Goal: Task Accomplishment & Management: Complete application form

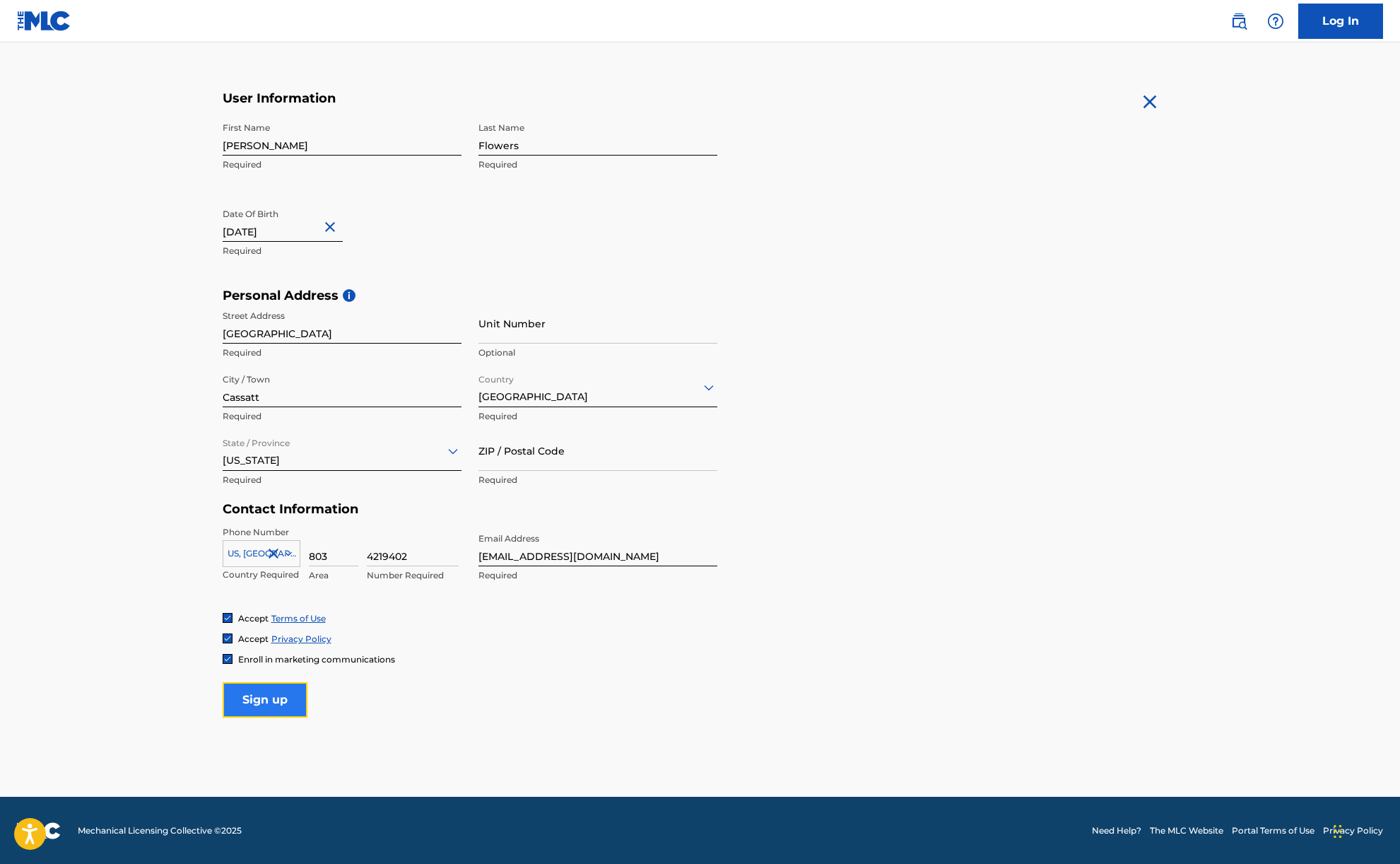
click at [269, 702] on input "Sign up" at bounding box center [265, 700] width 85 height 36
type input "29032"
click at [276, 696] on input "Sign up" at bounding box center [265, 700] width 85 height 36
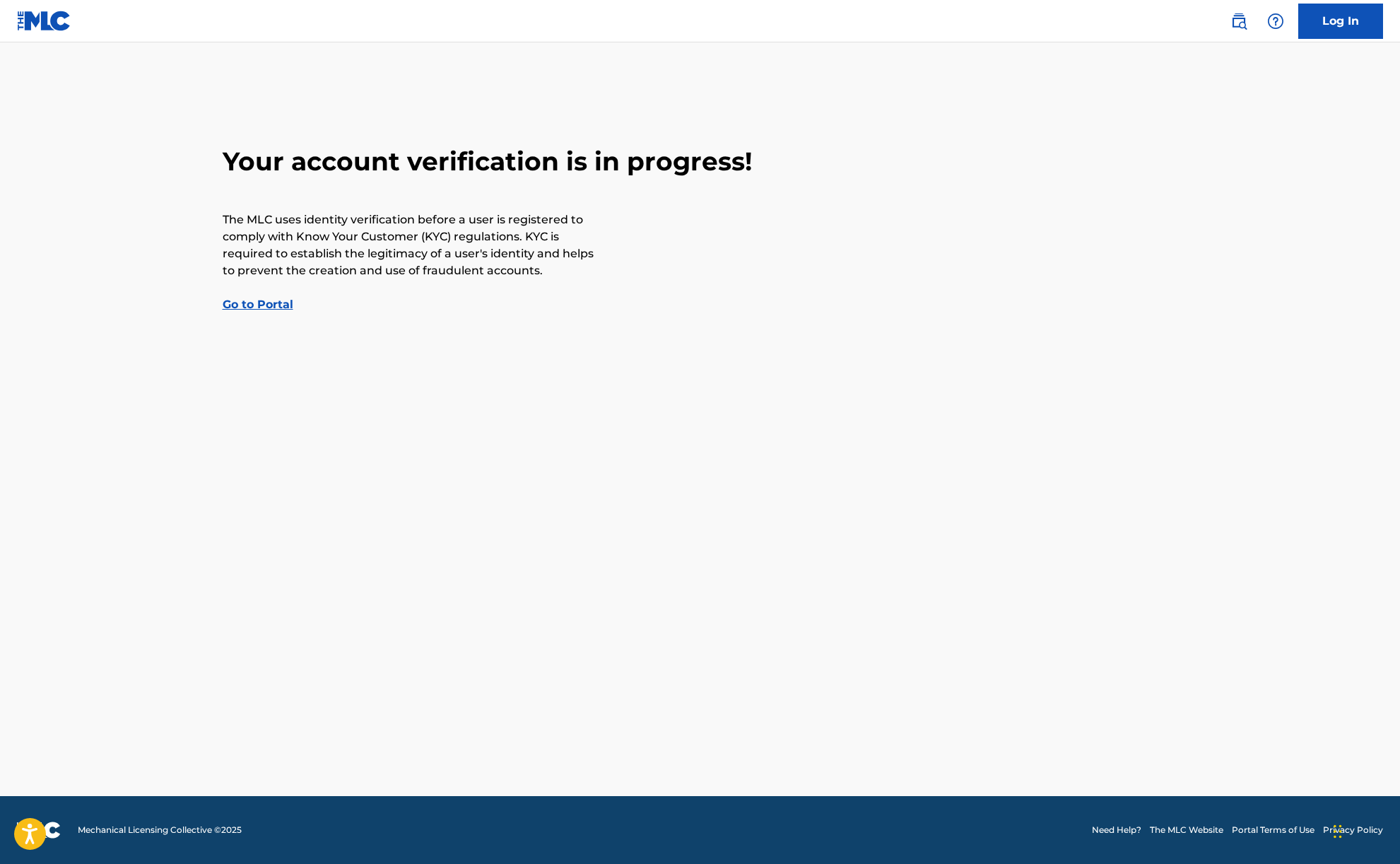
click at [279, 306] on link "Go to Portal" at bounding box center [257, 305] width 71 height 13
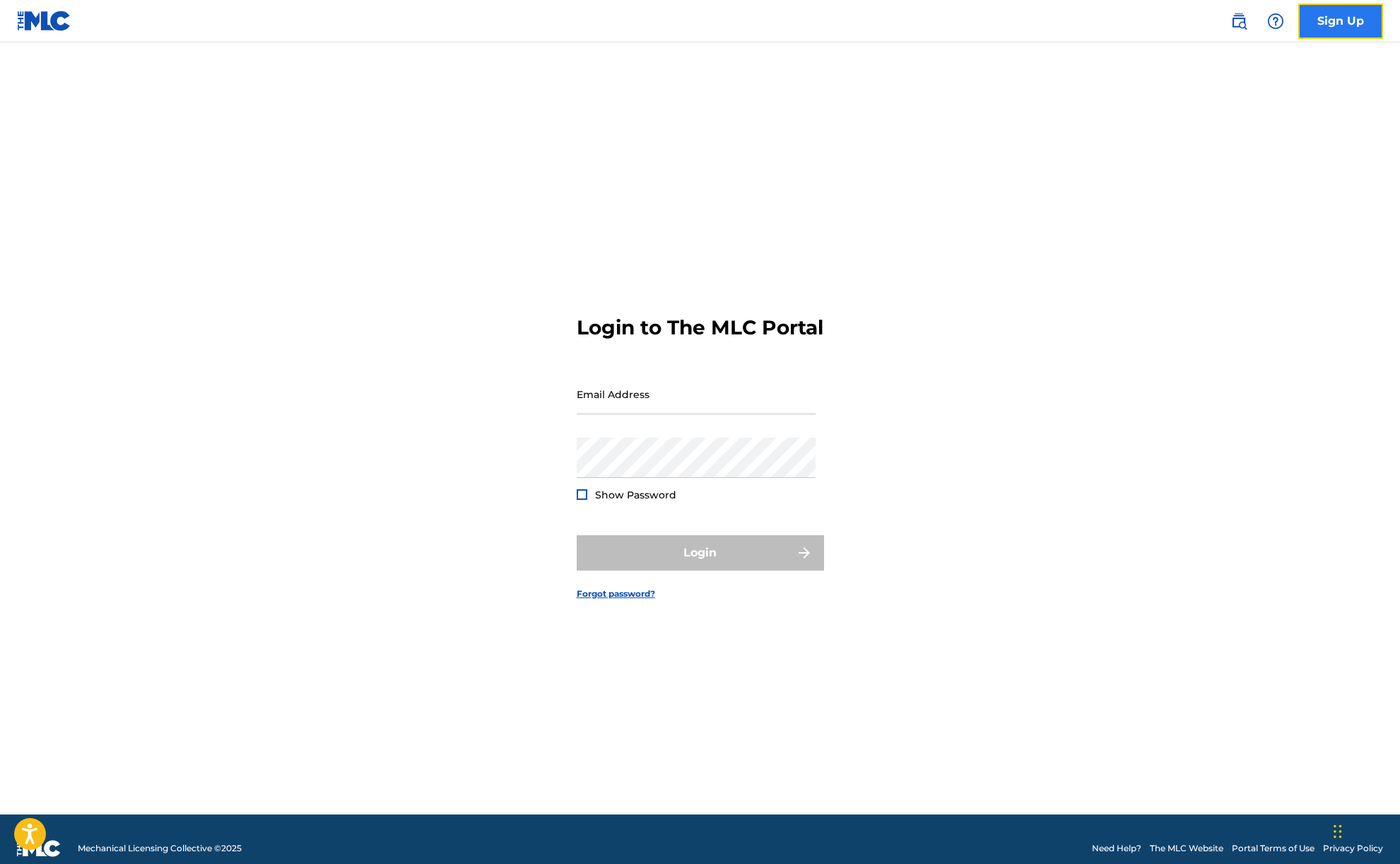
click at [1321, 23] on link "Sign Up" at bounding box center [1340, 21] width 85 height 36
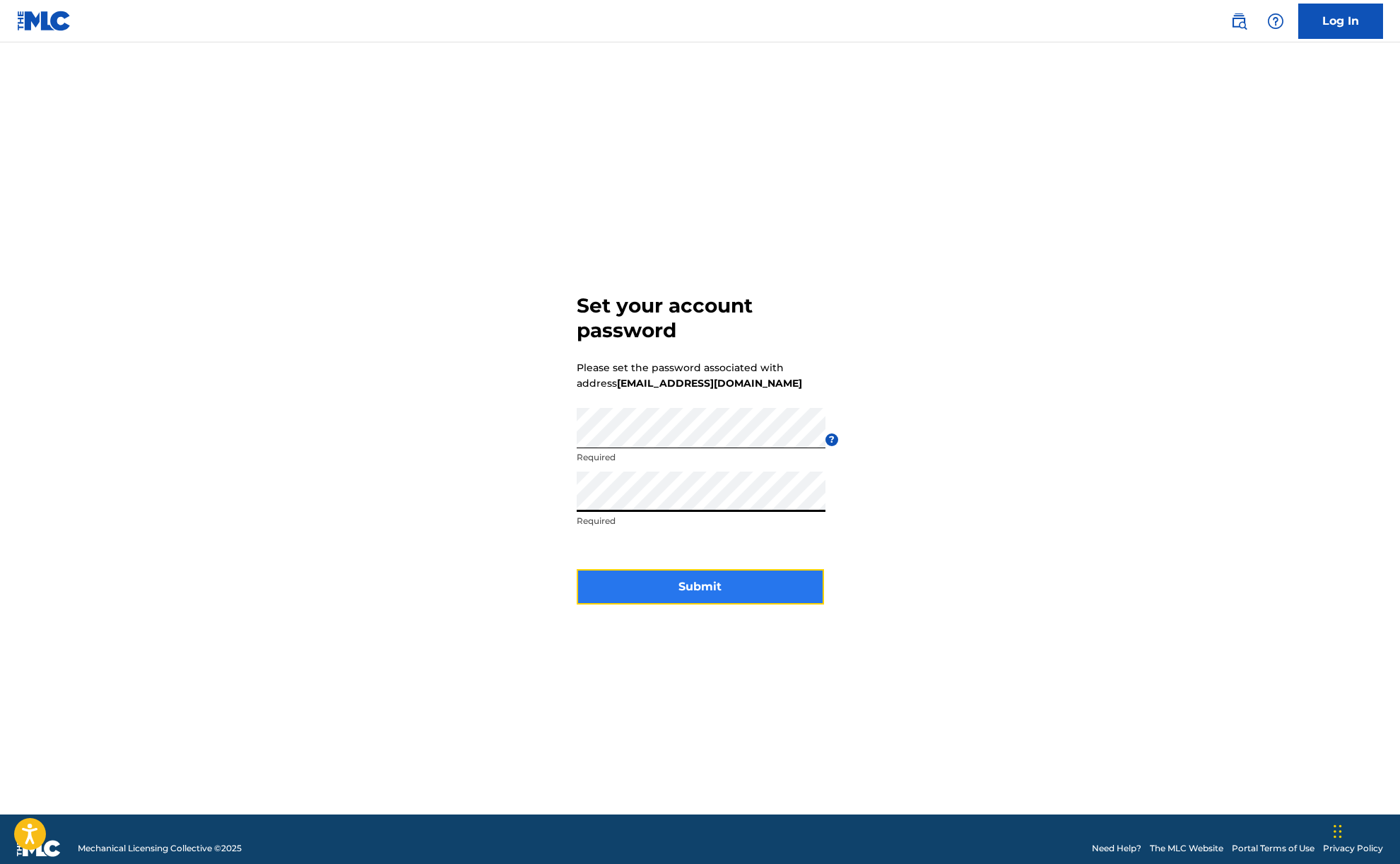
click at [671, 589] on button "Submit" at bounding box center [700, 587] width 247 height 36
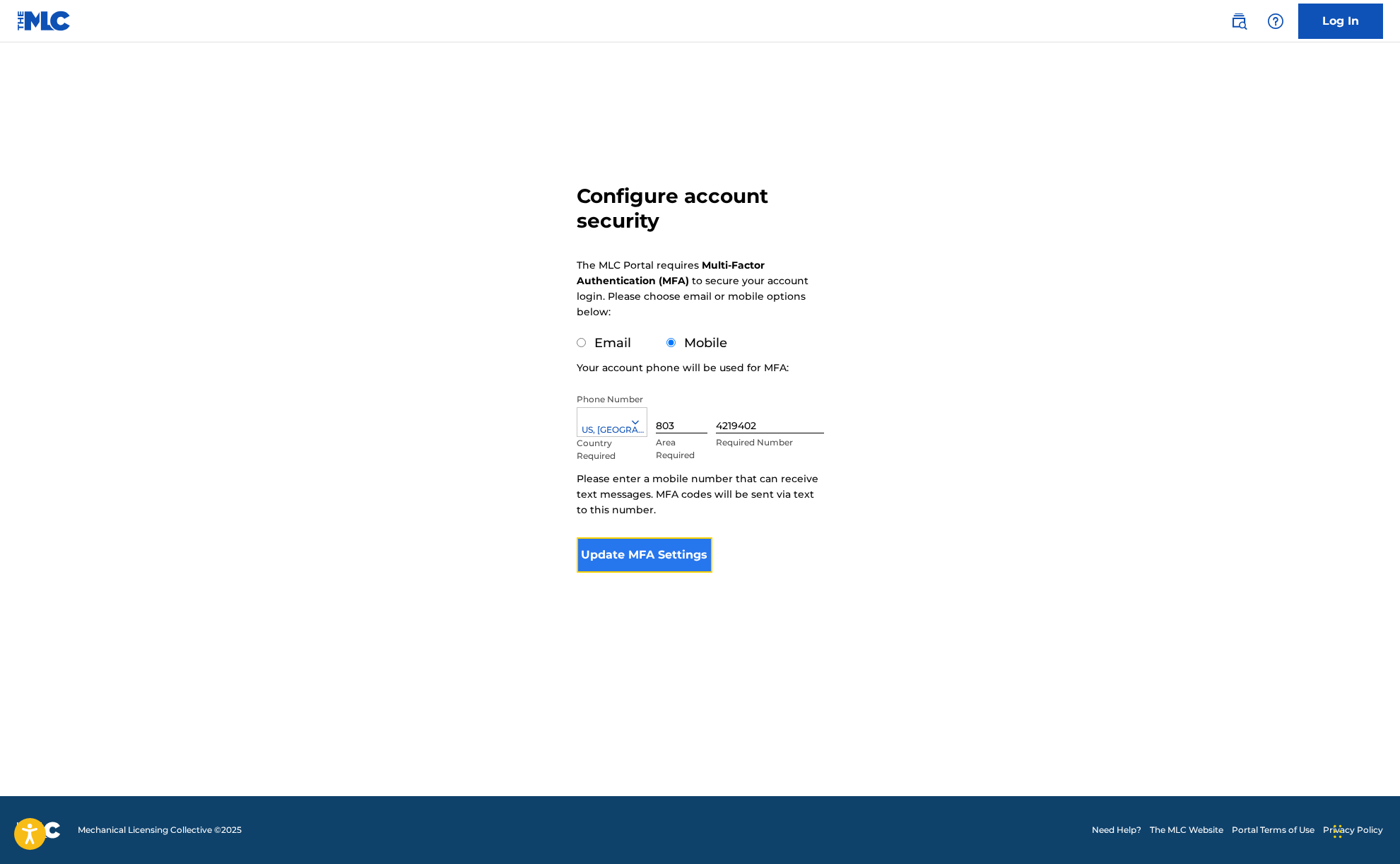
click at [663, 554] on button "Update MFA Settings" at bounding box center [645, 554] width 136 height 36
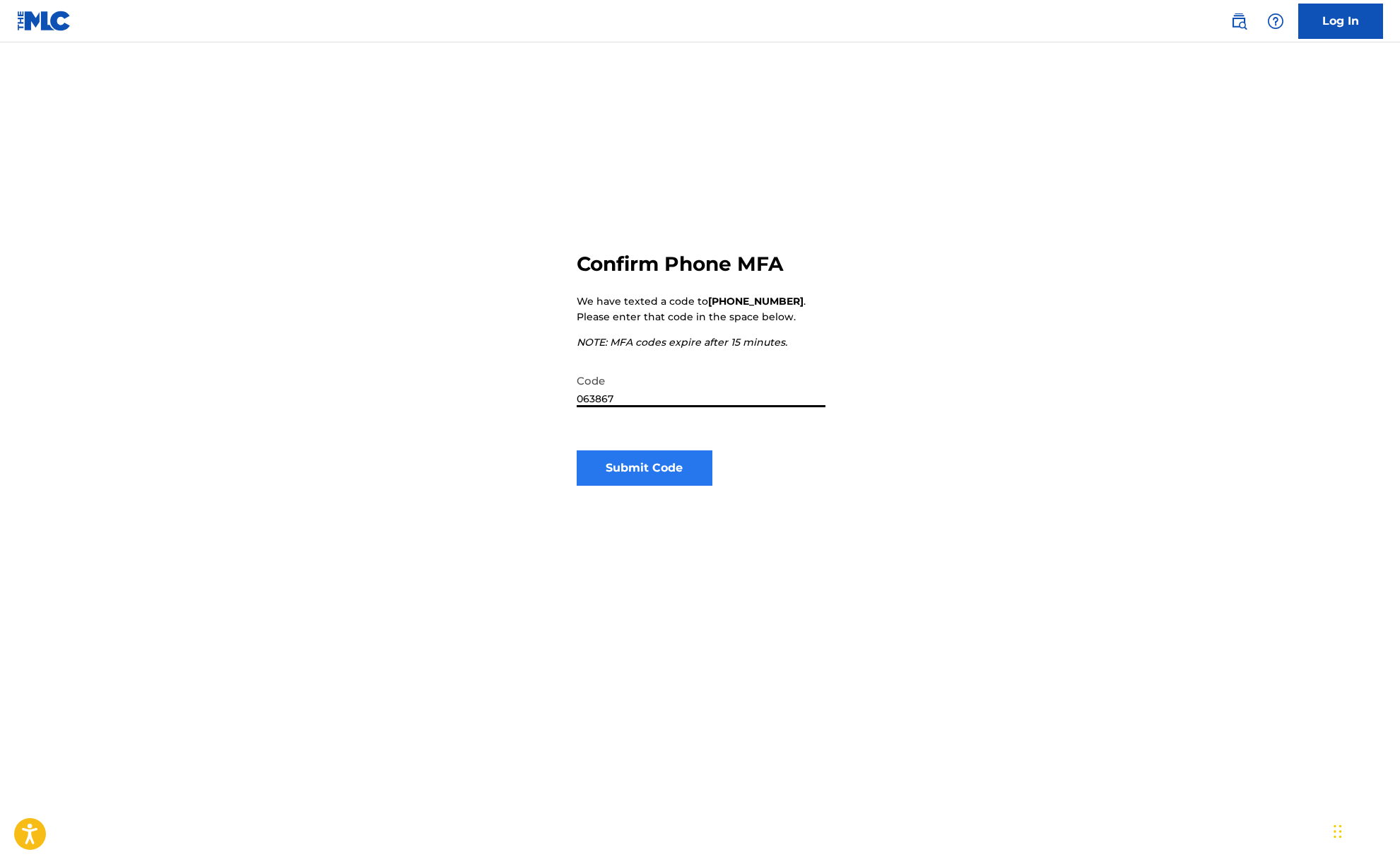
type input "063867"
click at [646, 469] on button "Submit Code" at bounding box center [645, 467] width 136 height 36
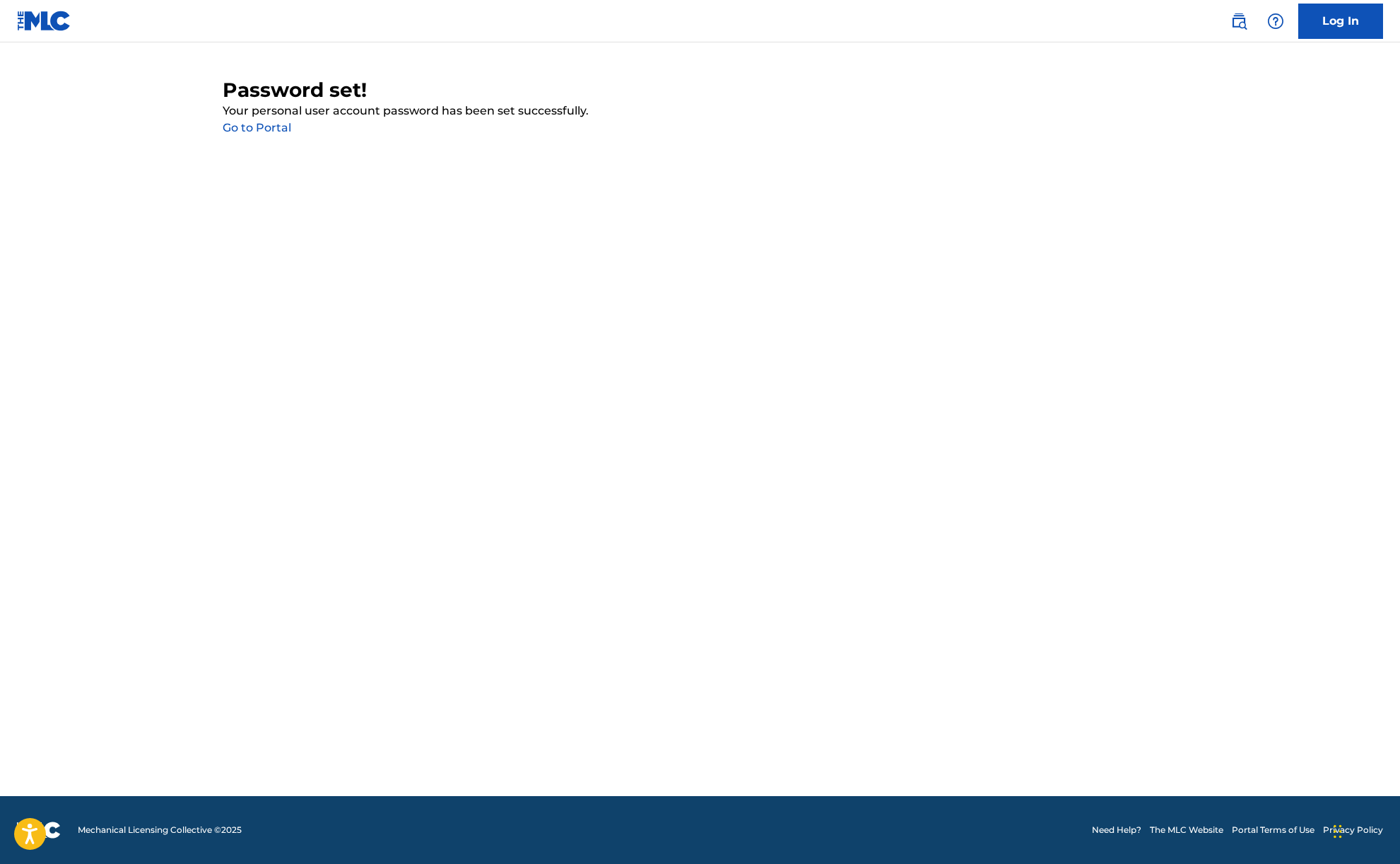
click at [272, 127] on link "Go to Portal" at bounding box center [256, 128] width 69 height 13
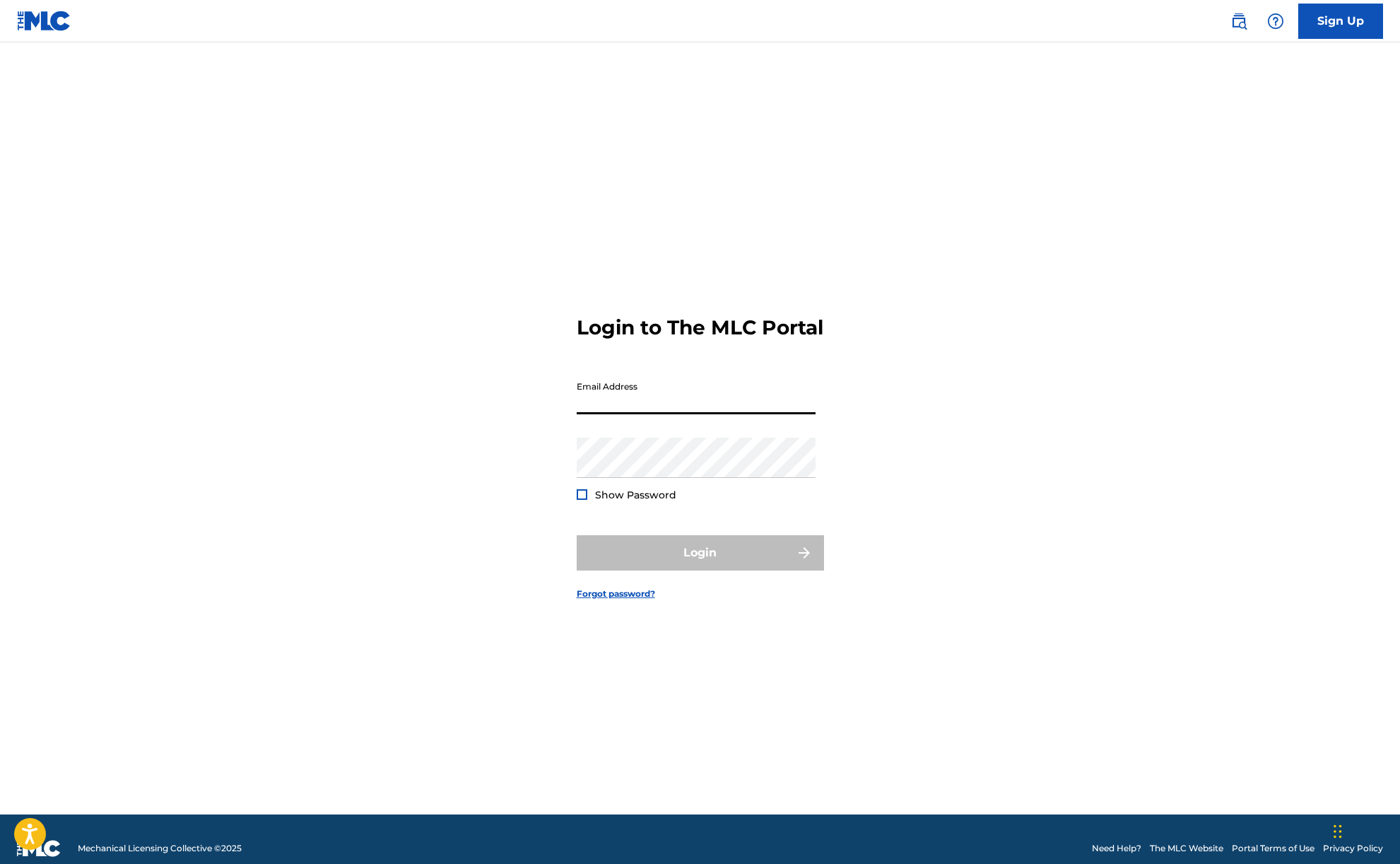
click at [636, 410] on input "Email Address" at bounding box center [696, 393] width 239 height 41
type input "[EMAIL_ADDRESS][DOMAIN_NAME]"
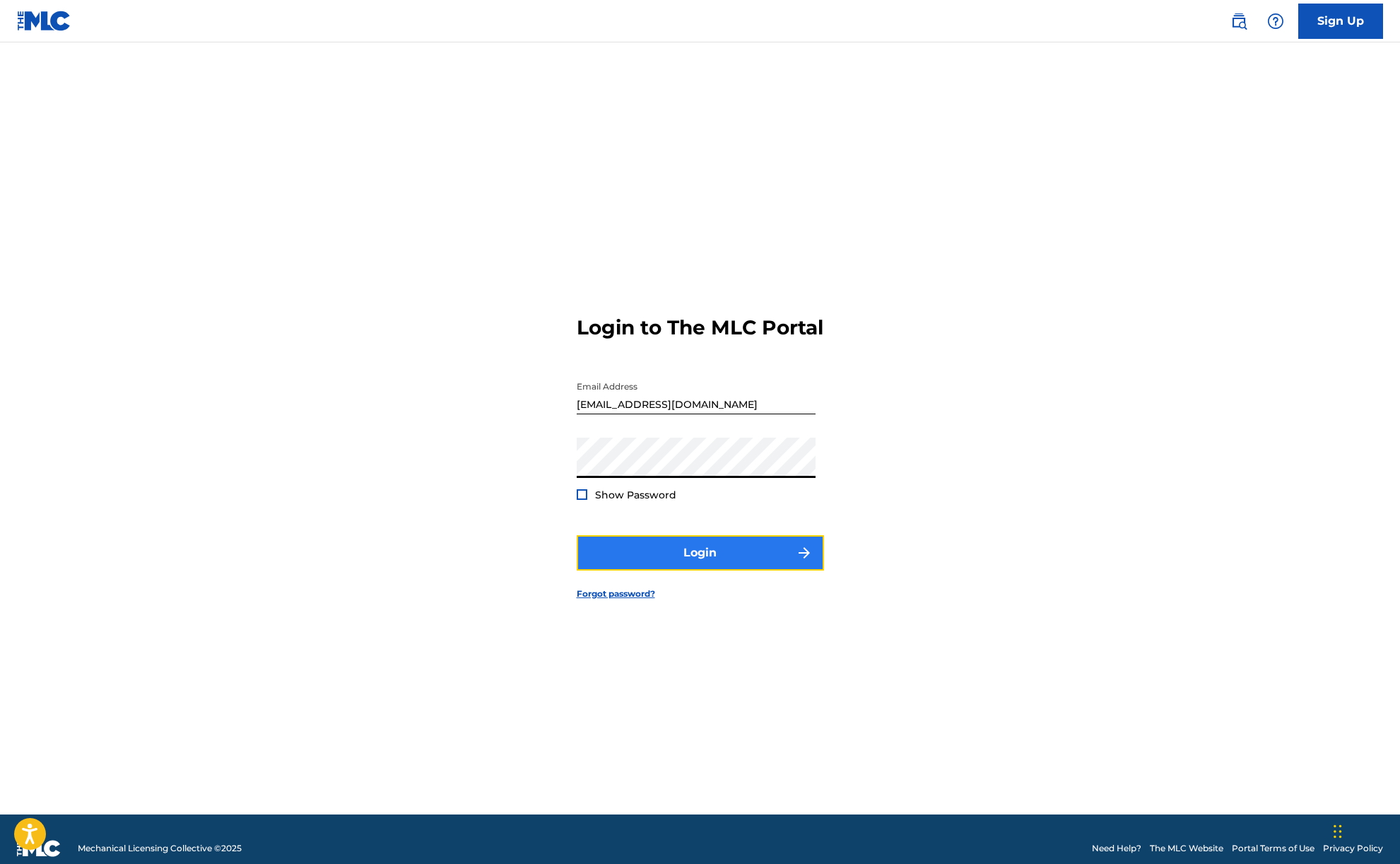
click at [680, 564] on button "Login" at bounding box center [700, 553] width 247 height 36
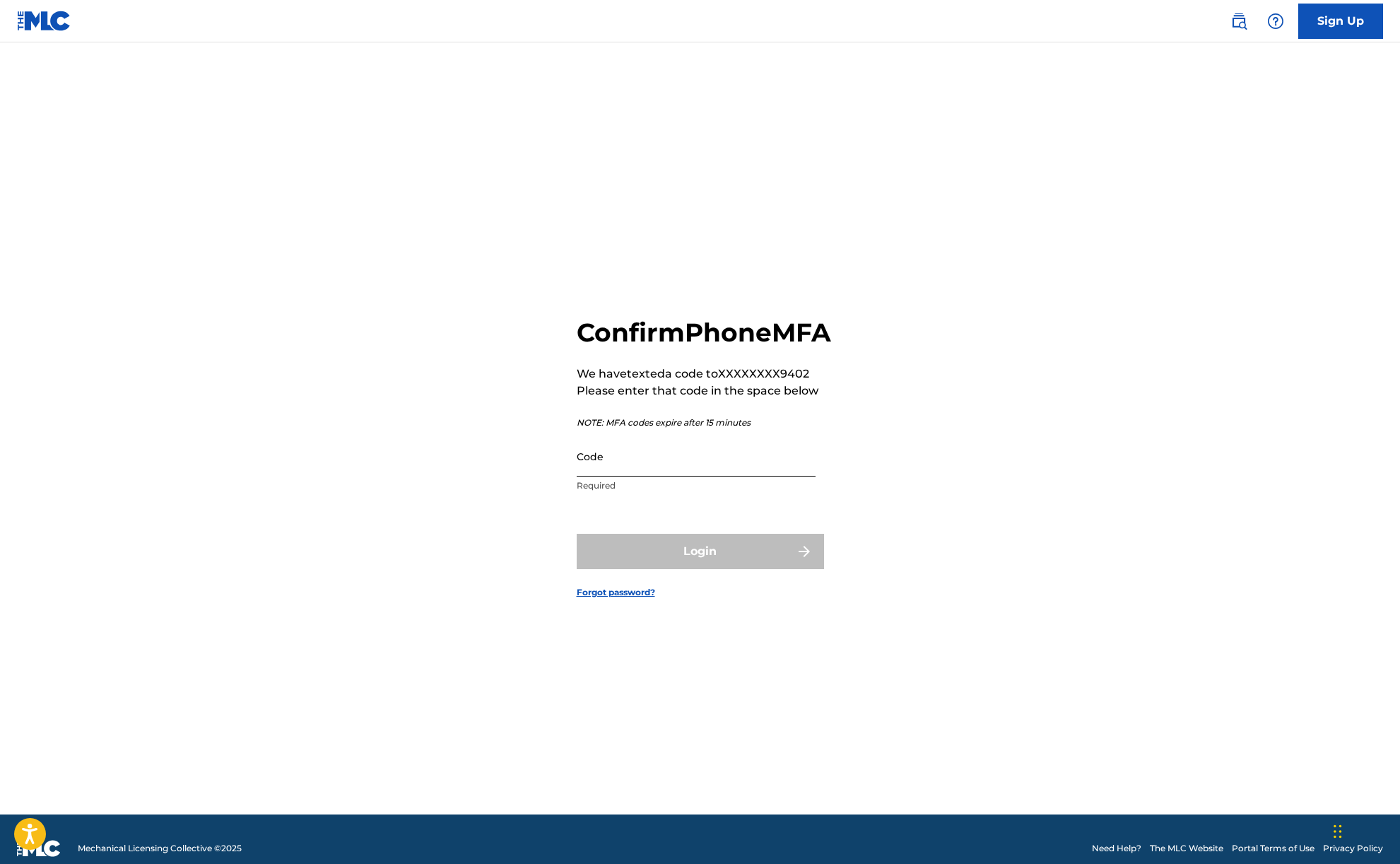
click at [617, 476] on input "Code" at bounding box center [696, 456] width 239 height 41
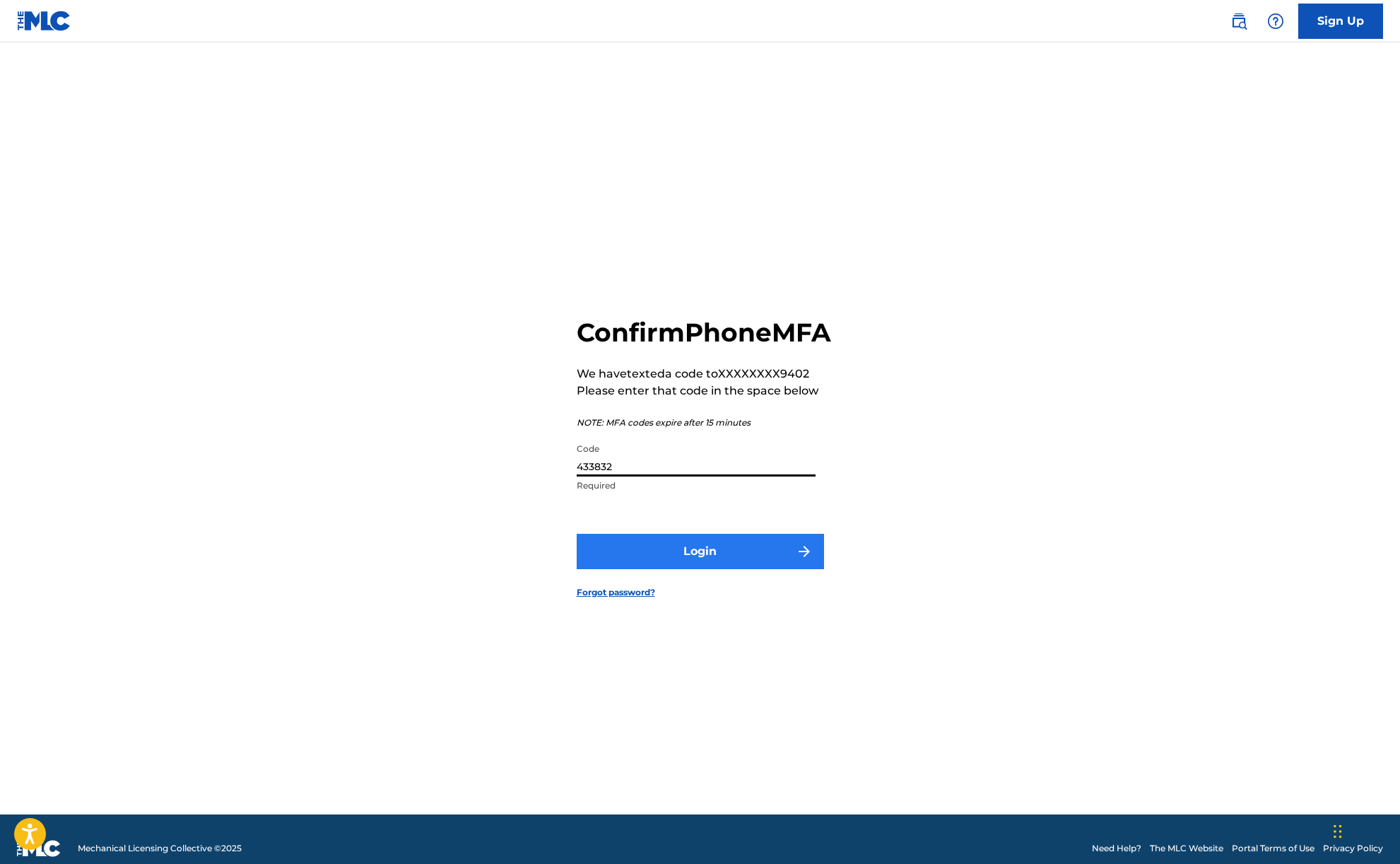
type input "433832"
click at [704, 564] on button "Login" at bounding box center [700, 551] width 247 height 36
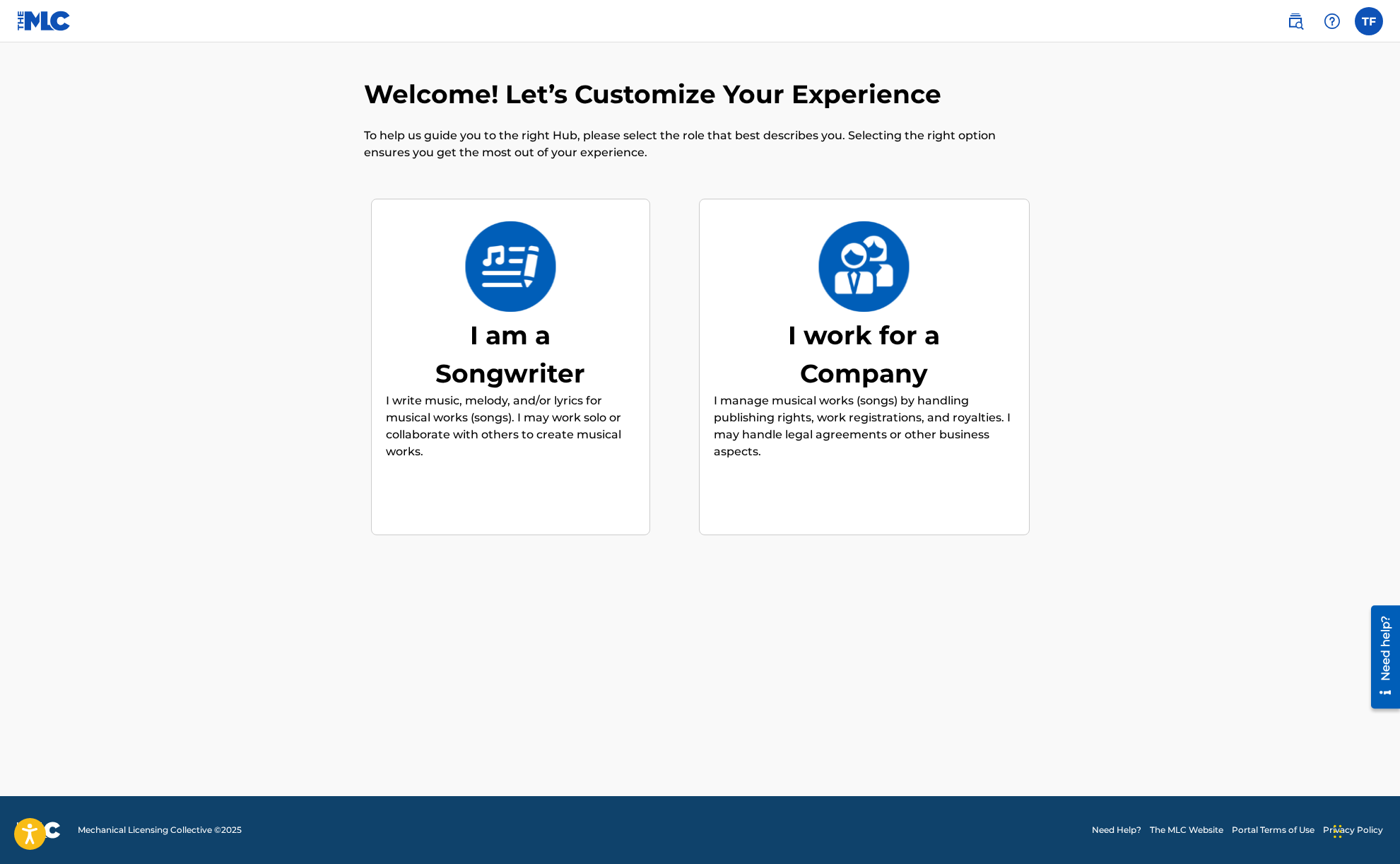
click at [521, 396] on p "I write music, melody, and/or lyrics for musical works (songs). I may work solo…" at bounding box center [510, 427] width 250 height 68
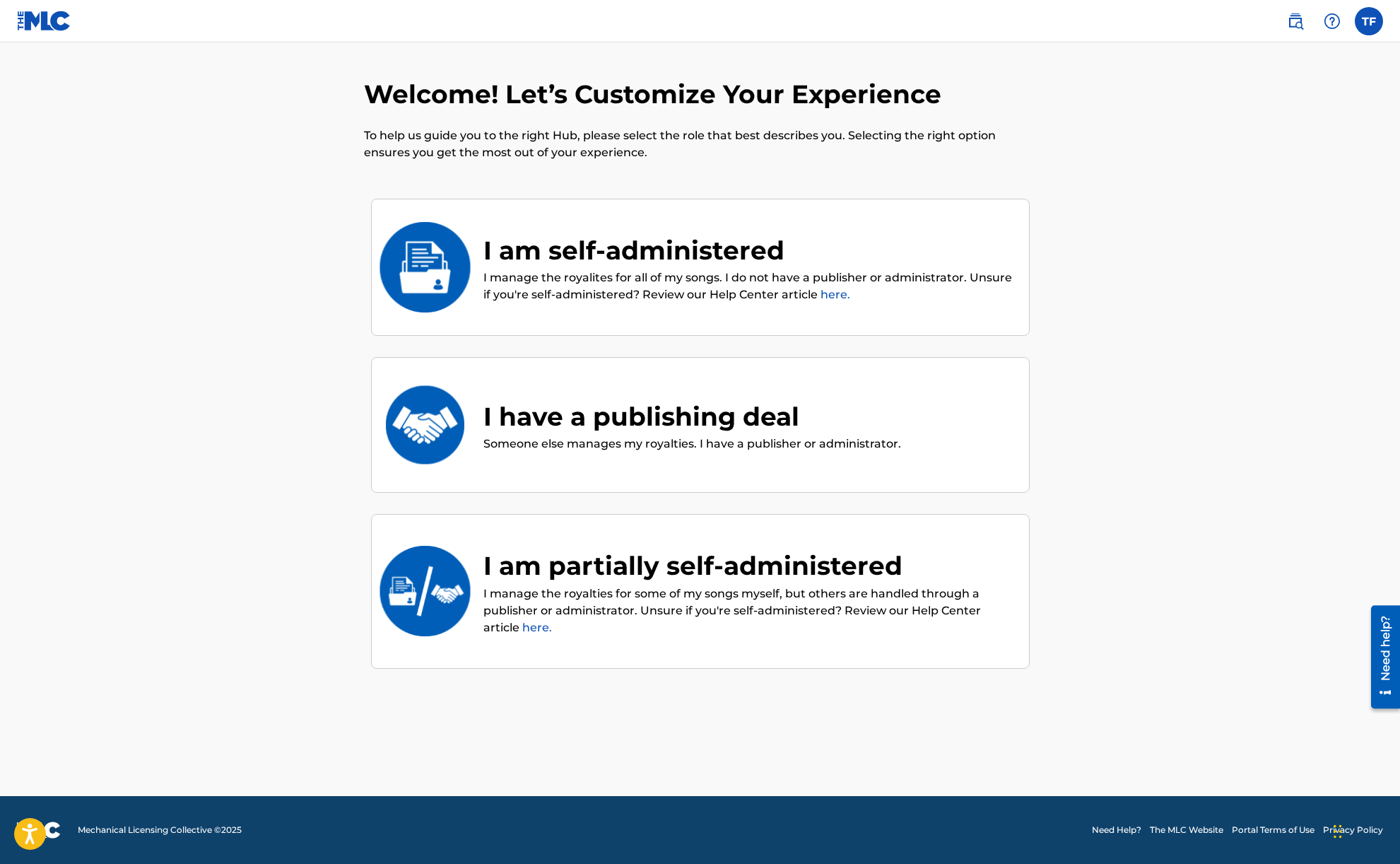
click at [827, 293] on link "here." at bounding box center [836, 295] width 30 height 13
click at [669, 257] on div "I am self-administered" at bounding box center [749, 250] width 531 height 38
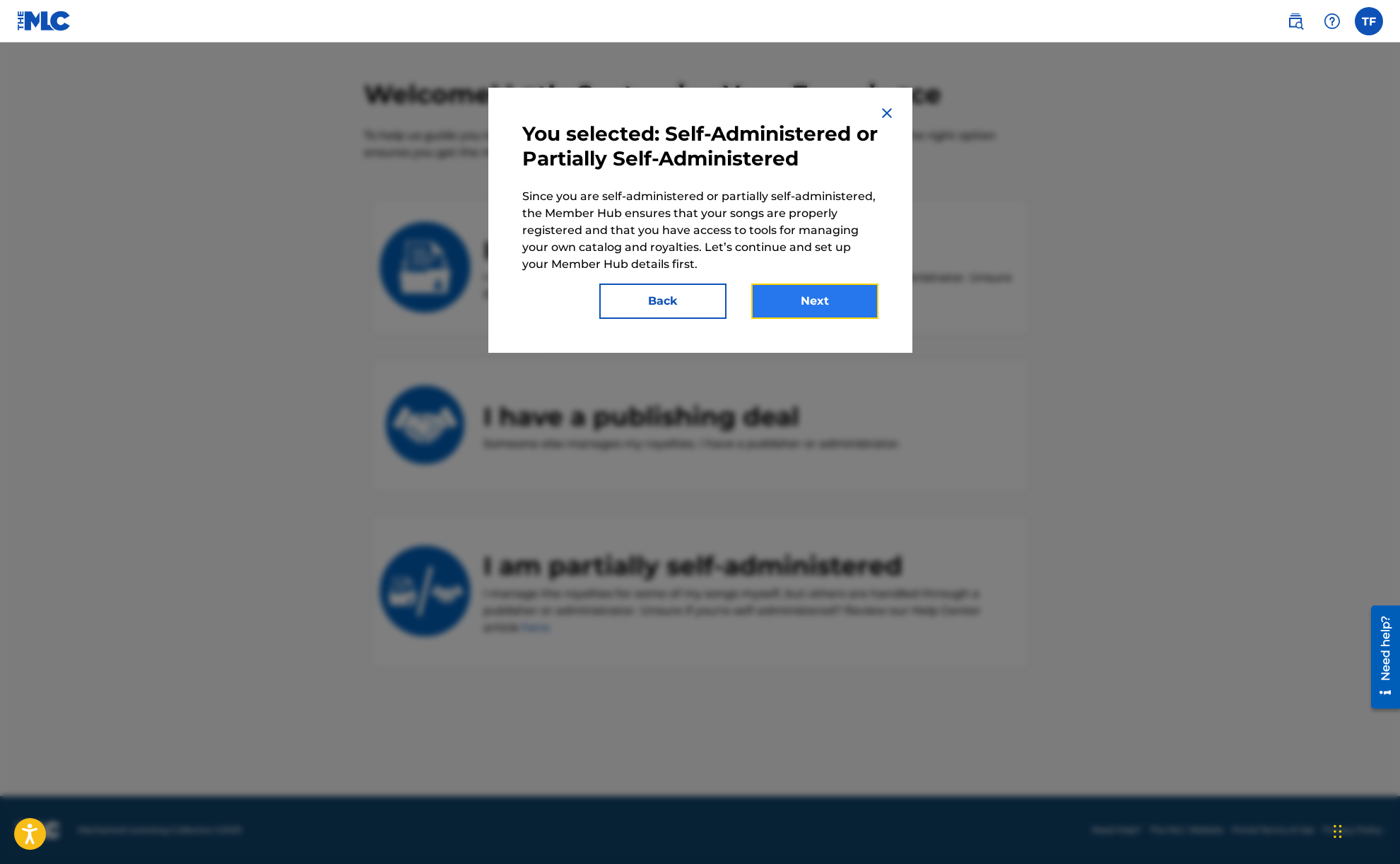
click at [825, 298] on button "Next" at bounding box center [814, 300] width 127 height 36
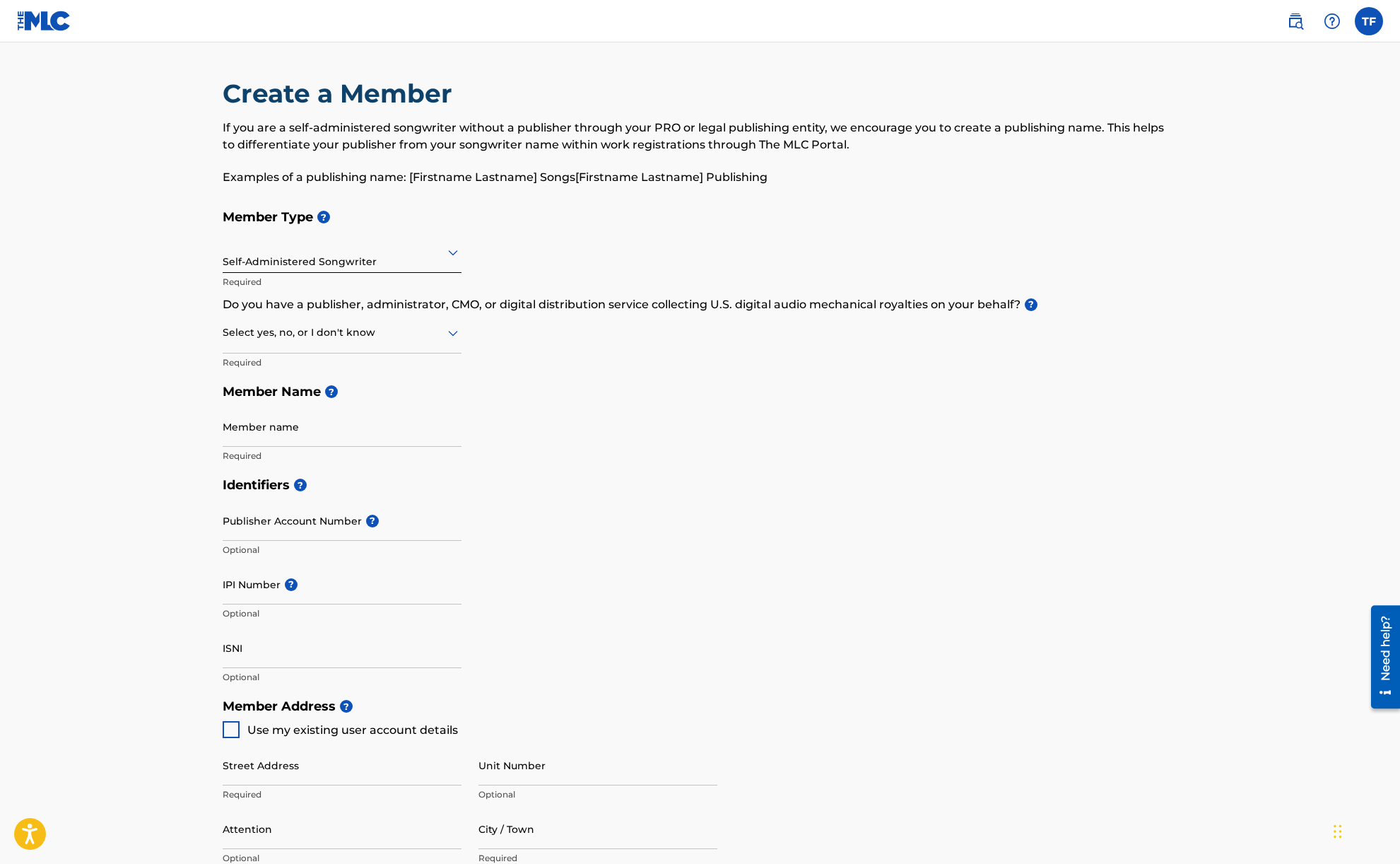
click at [453, 334] on icon at bounding box center [453, 334] width 10 height 6
click at [710, 364] on div "Member Type ? Self-Administered Songwriter Required Do you have a publisher, ad…" at bounding box center [700, 336] width 955 height 268
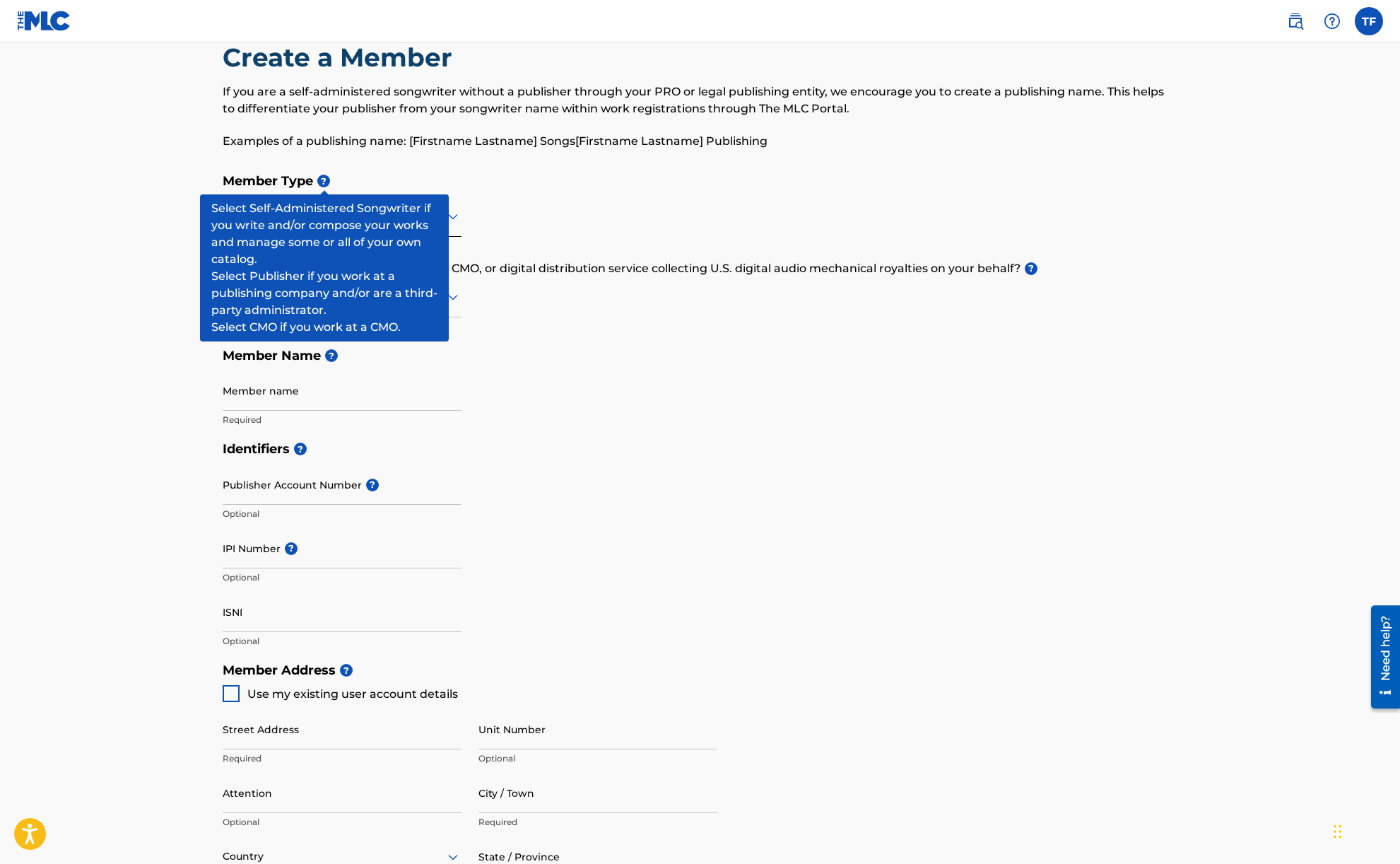
scroll to position [34, 0]
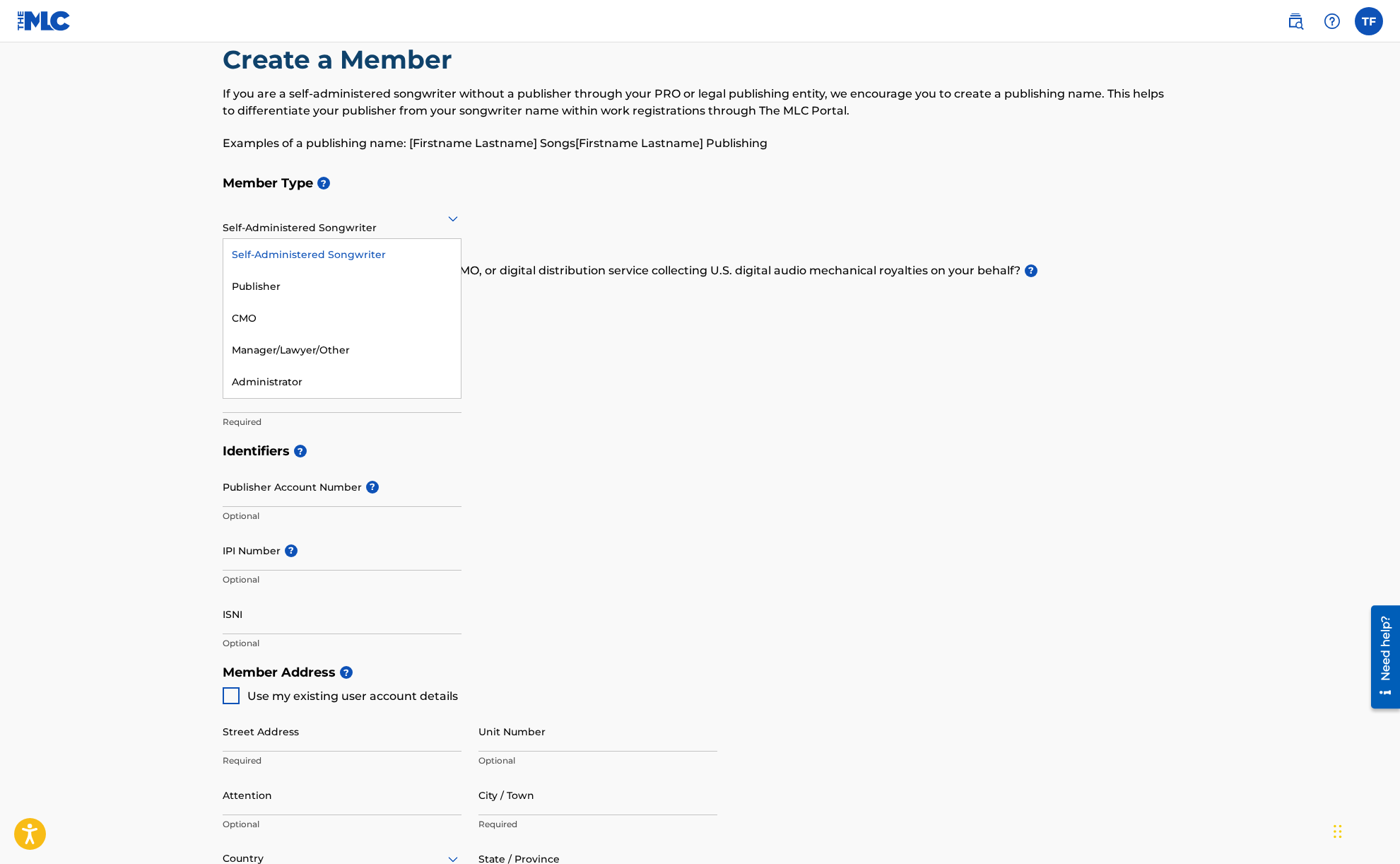
click at [454, 219] on icon at bounding box center [453, 219] width 10 height 6
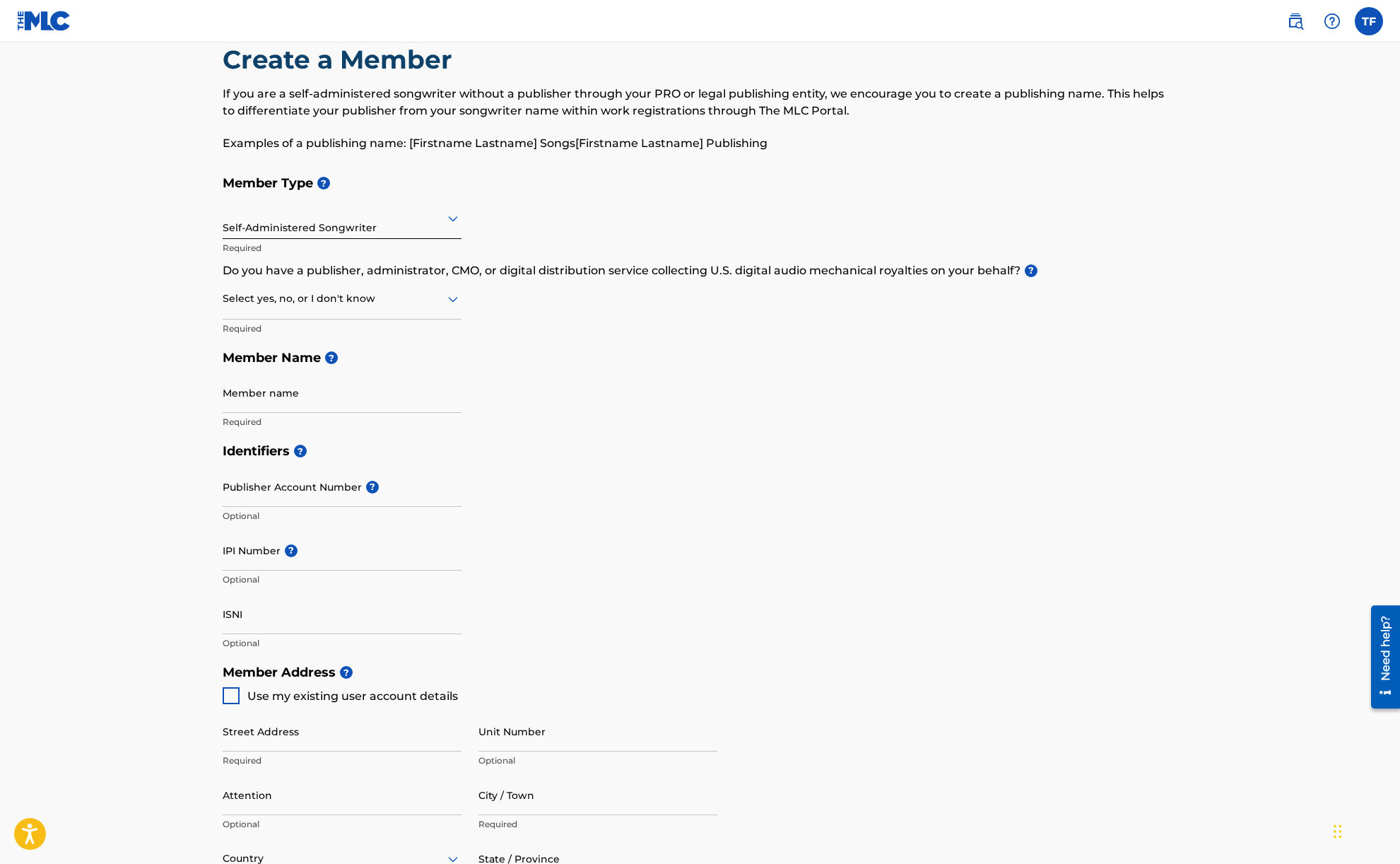
click at [448, 218] on icon at bounding box center [453, 218] width 17 height 17
click at [453, 219] on icon at bounding box center [453, 219] width 10 height 6
click at [492, 212] on div "Member Type ? Self-Administered Songwriter Required Do you have a publisher, ad…" at bounding box center [700, 302] width 955 height 268
click at [451, 300] on icon at bounding box center [453, 300] width 10 height 6
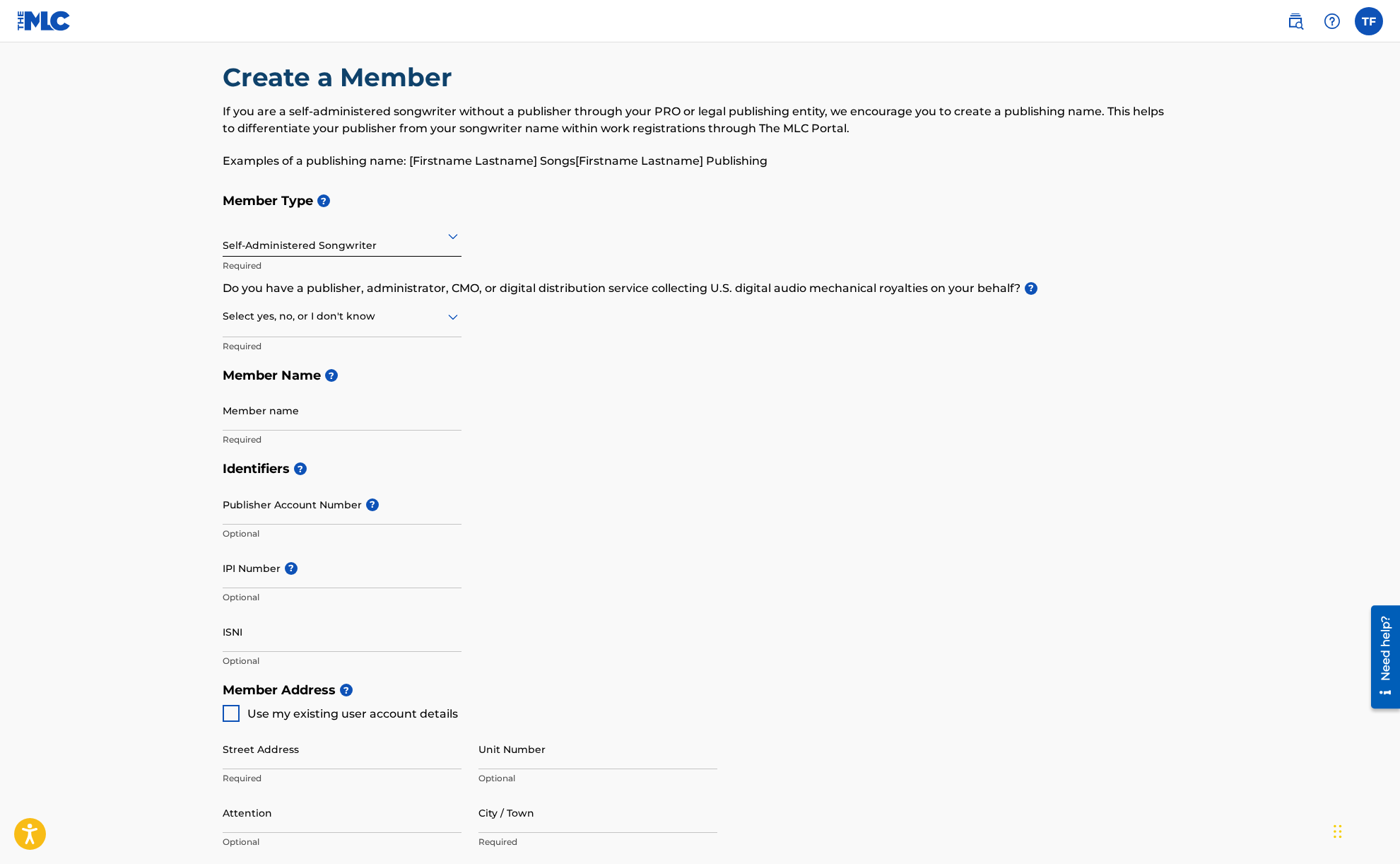
scroll to position [0, 0]
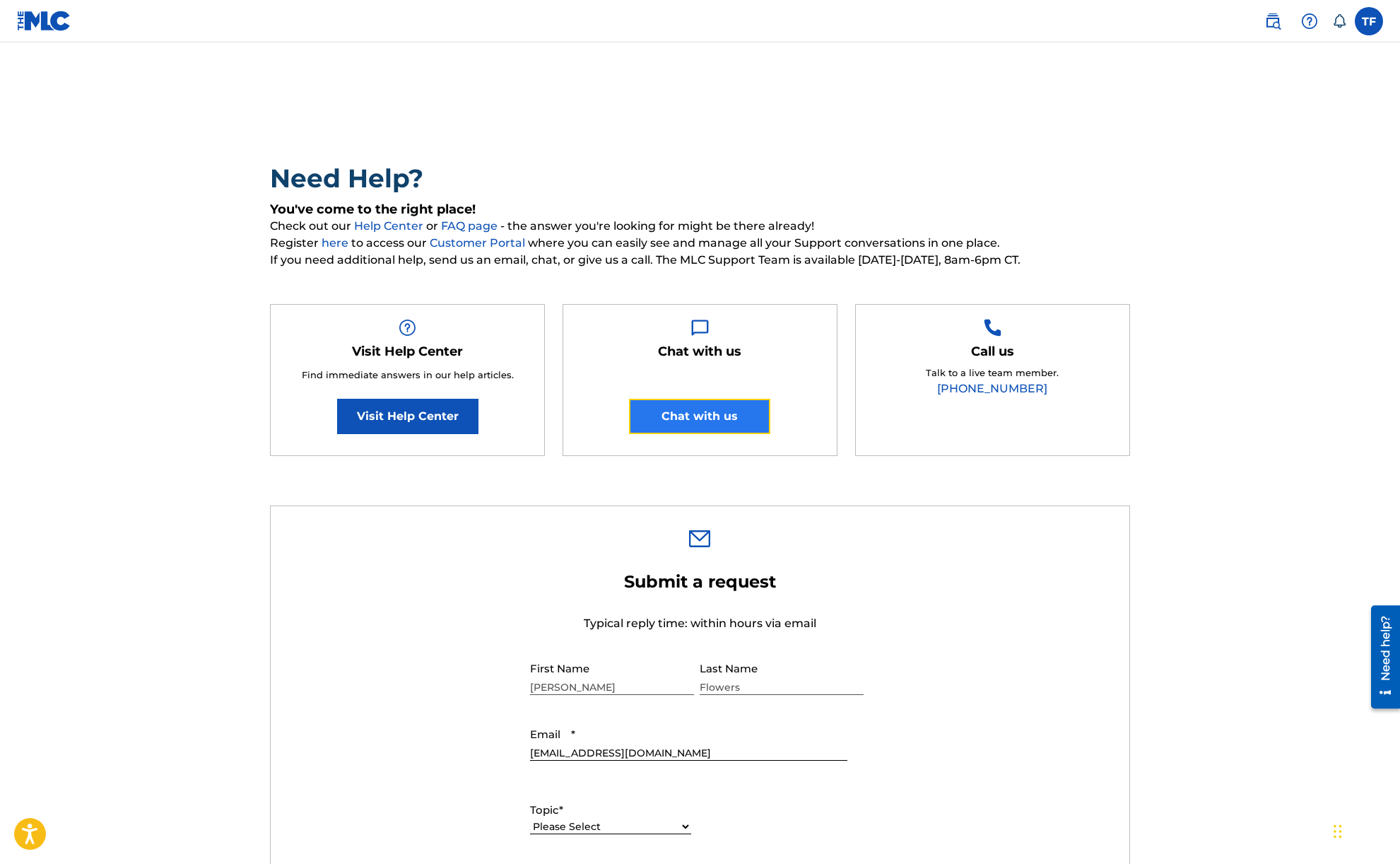
click at [675, 412] on button "Chat with us" at bounding box center [700, 416] width 141 height 36
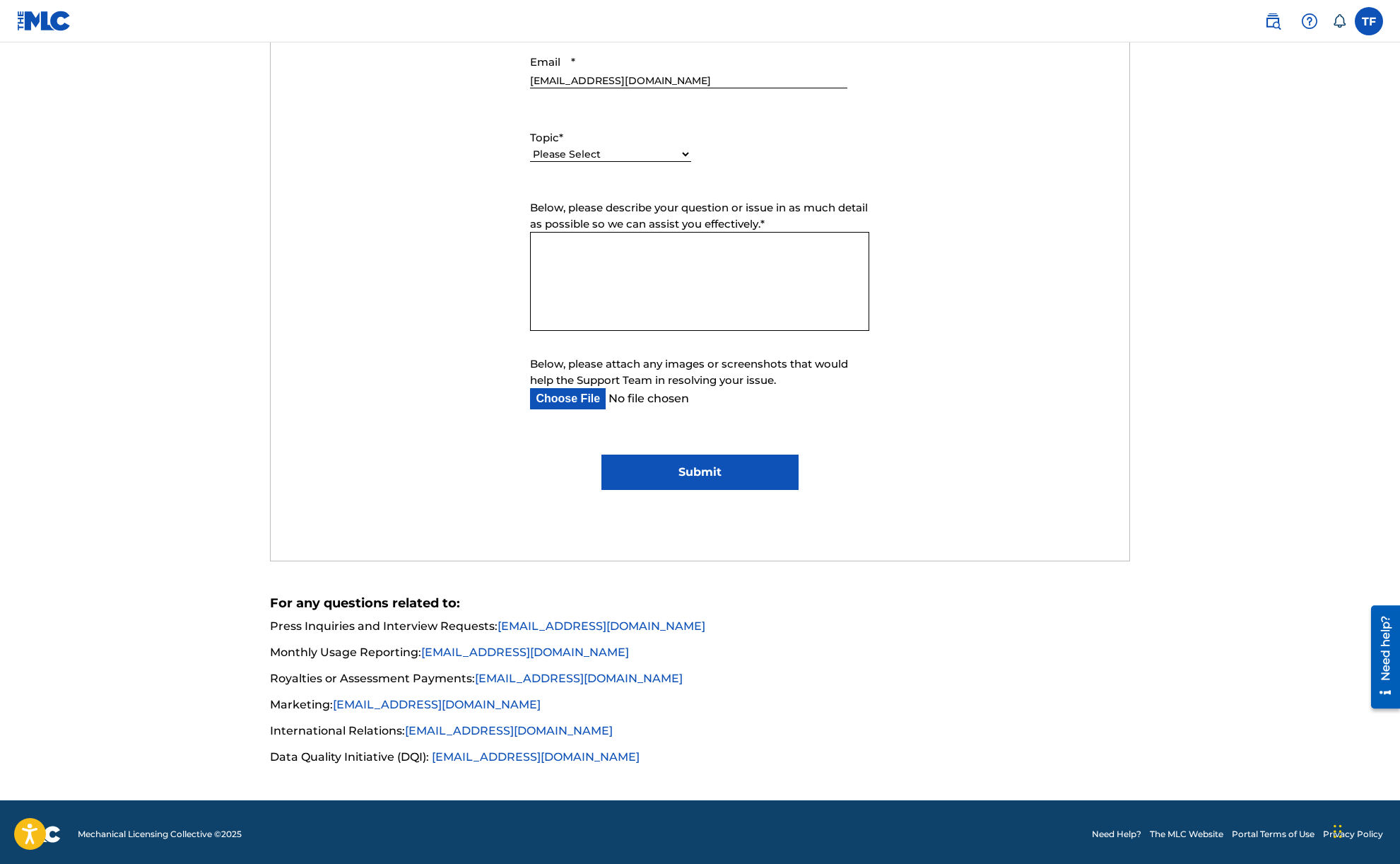
scroll to position [676, 0]
